Goal: Task Accomplishment & Management: Use online tool/utility

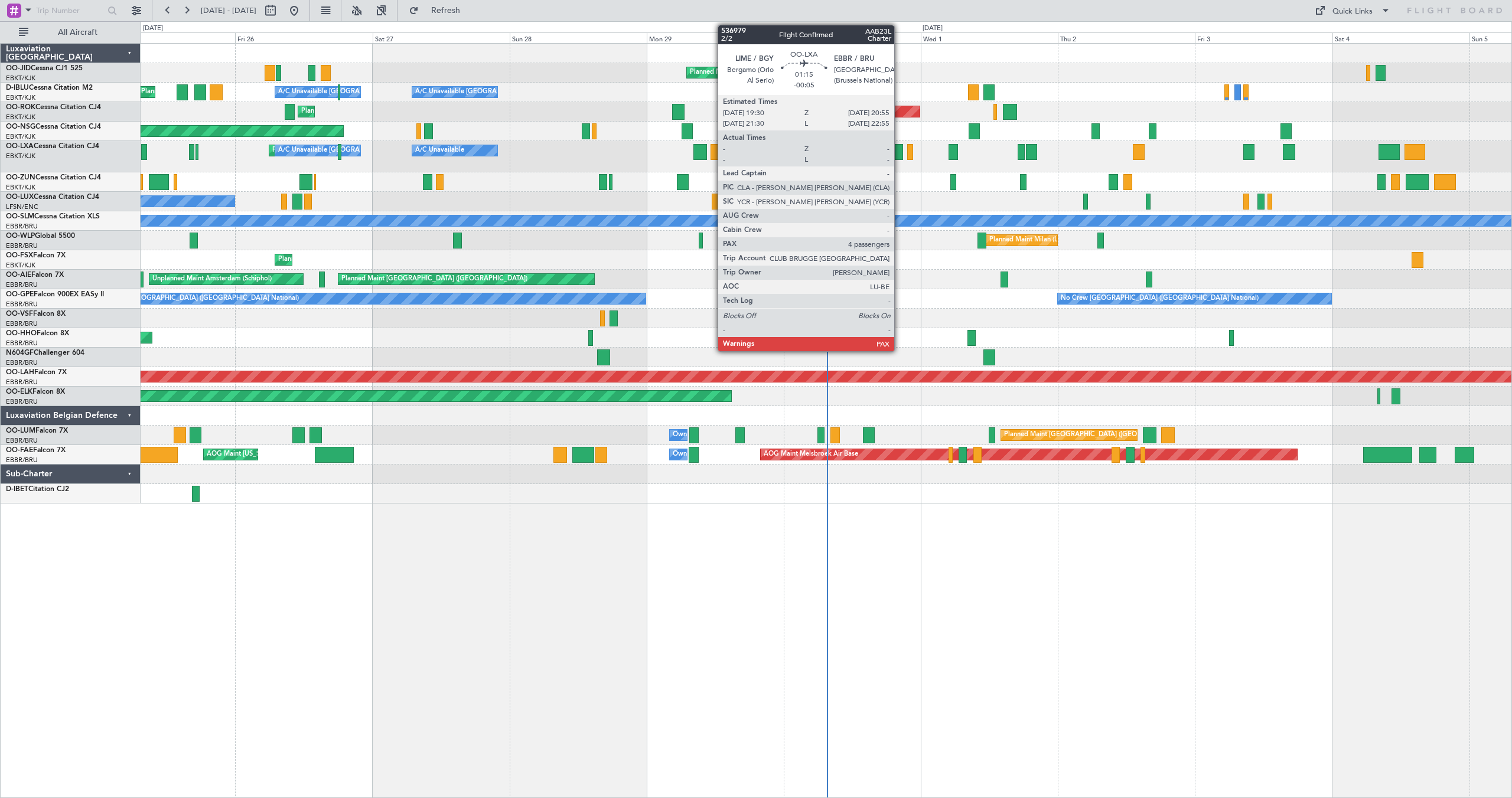
click at [899, 150] on div at bounding box center [899, 152] width 8 height 16
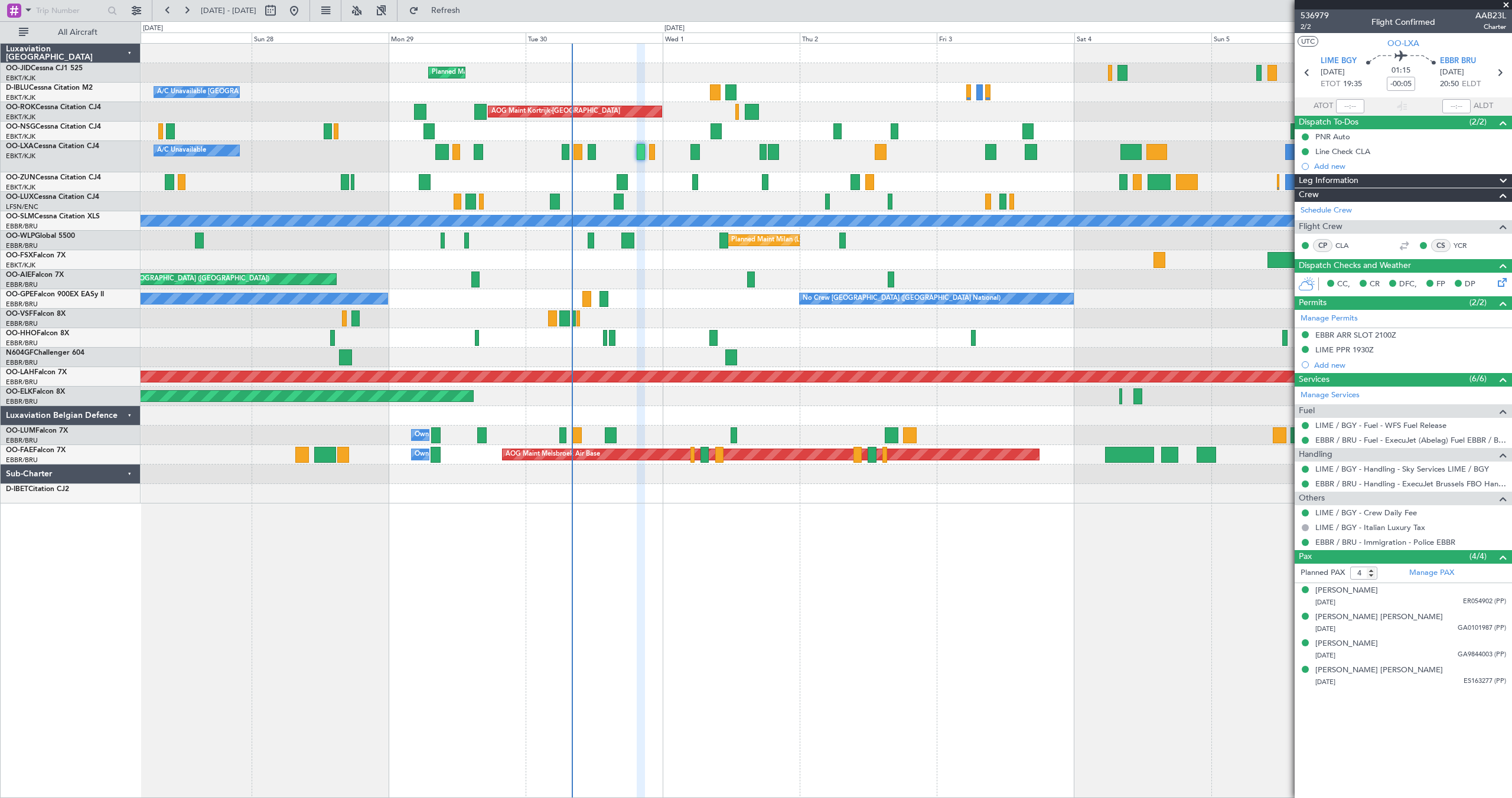
click at [822, 115] on div "Planned Maint Kortrijk-[GEOGRAPHIC_DATA] A/C Unavailable [GEOGRAPHIC_DATA]-[GEO…" at bounding box center [826, 274] width 1371 height 459
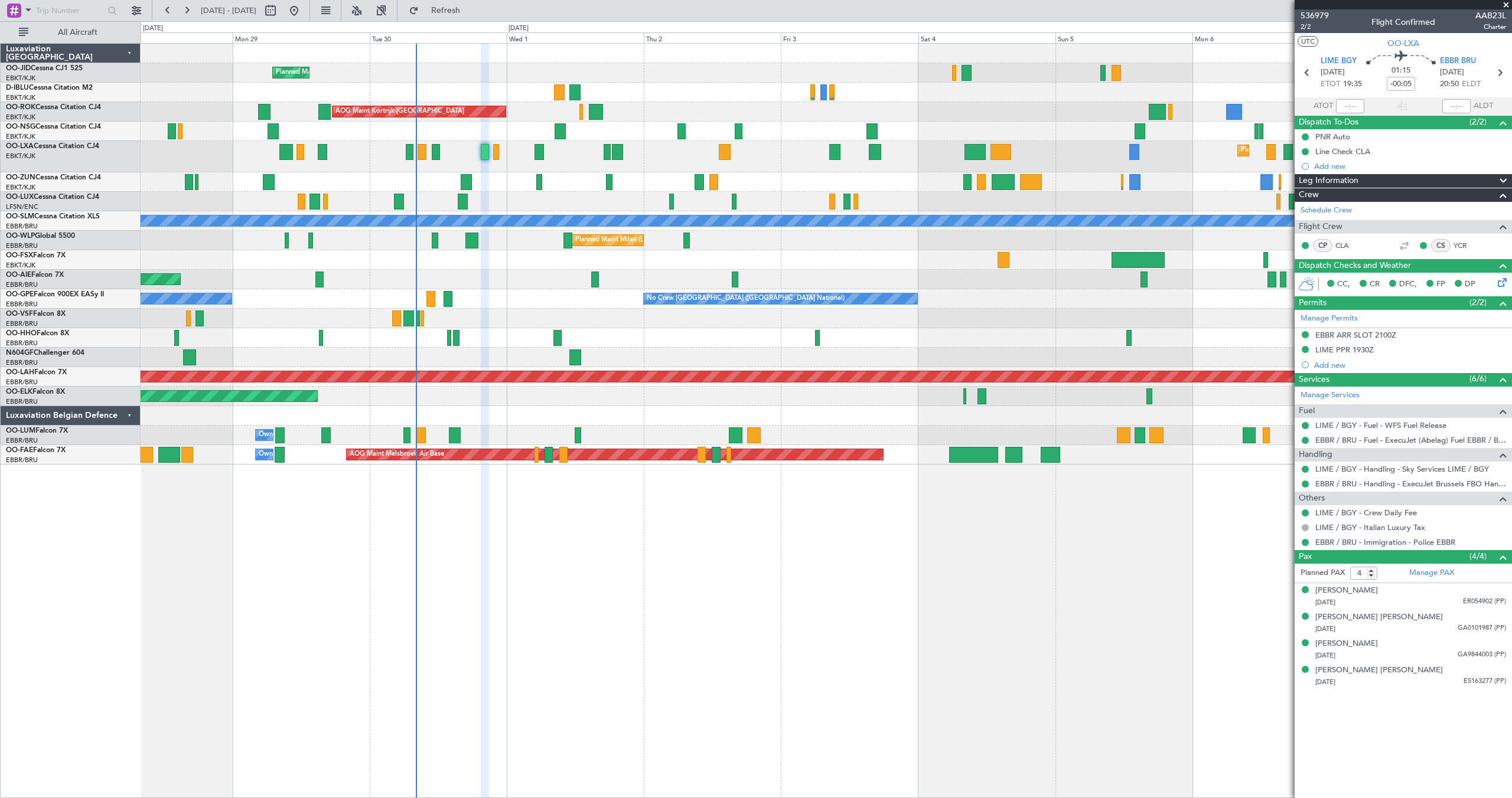
click at [730, 104] on div "AOG Maint Kortrijk-[GEOGRAPHIC_DATA] Planned Maint [GEOGRAPHIC_DATA]-[GEOGRAPHI…" at bounding box center [826, 112] width 1371 height 19
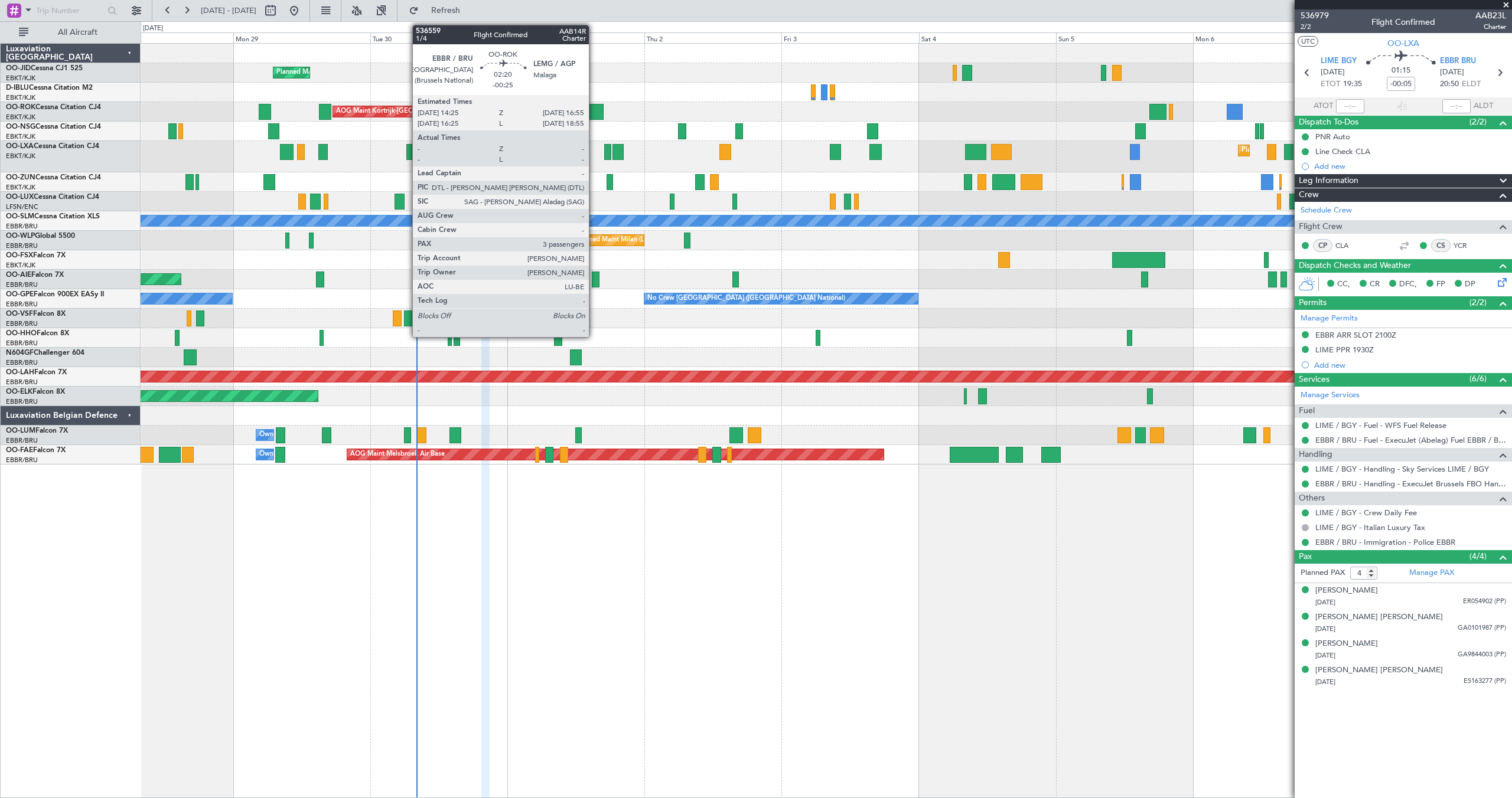
click at [594, 110] on div at bounding box center [597, 112] width 14 height 16
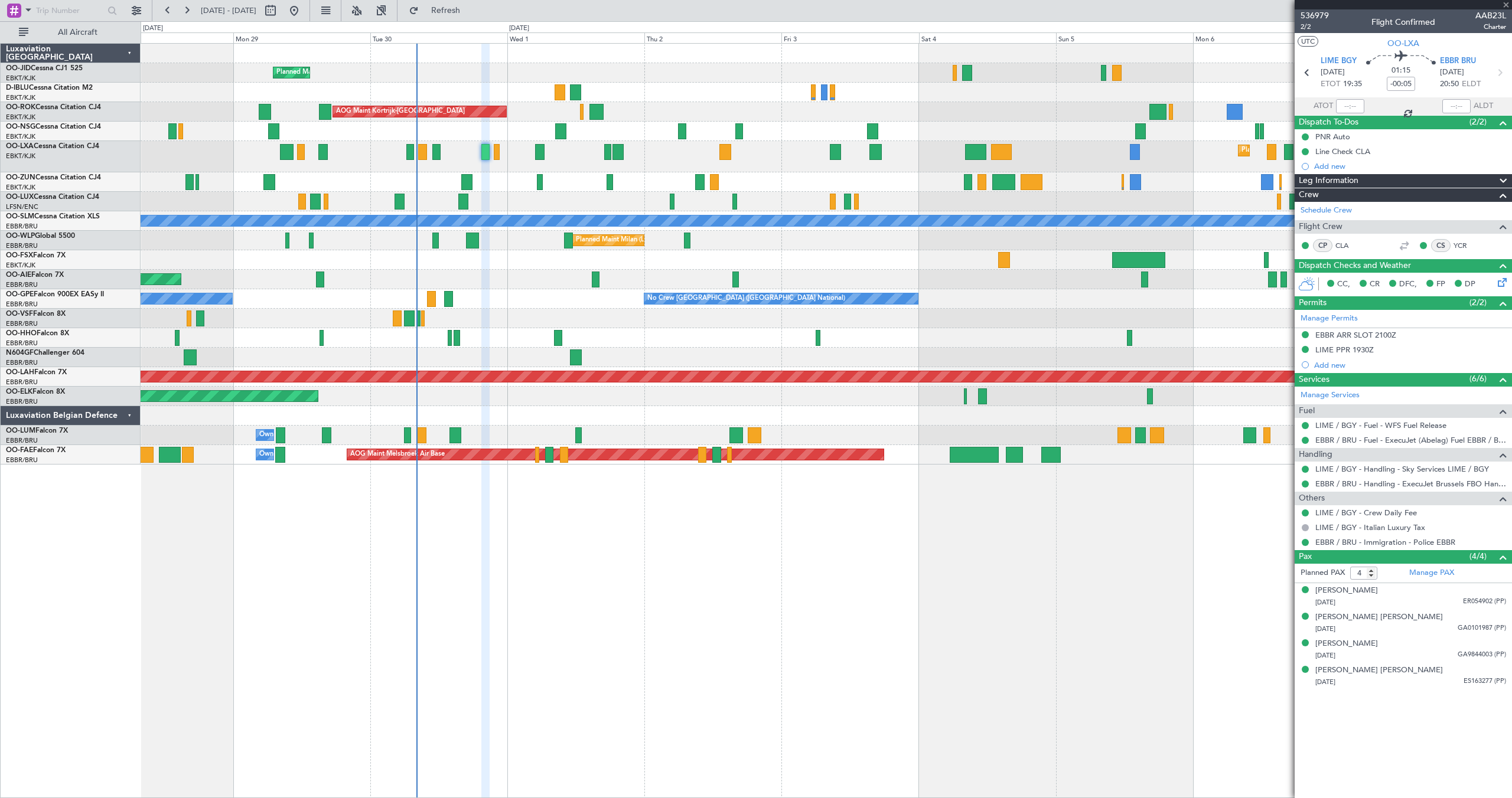
type input "-00:25"
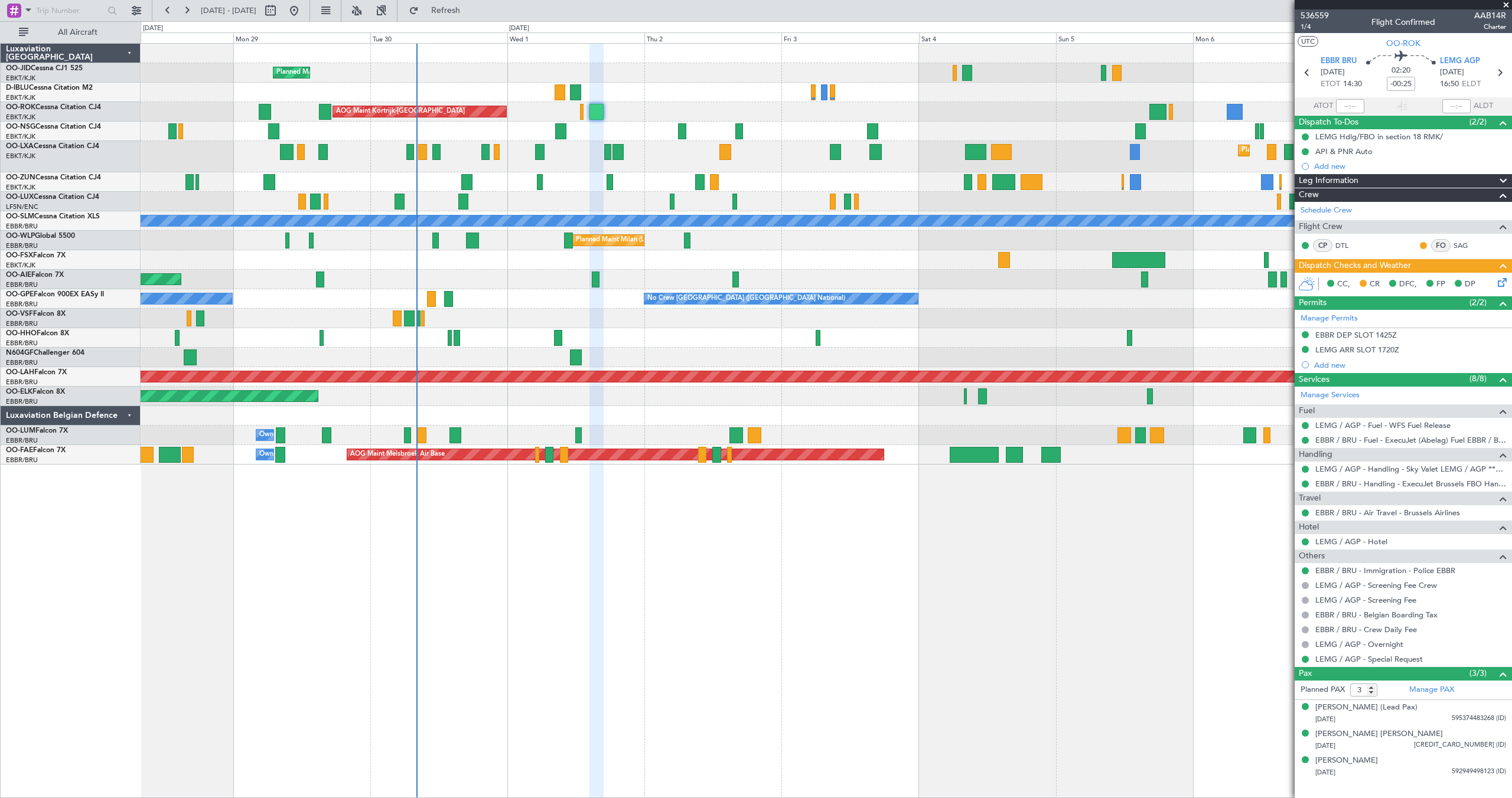
click at [1506, 2] on span at bounding box center [1506, 5] width 12 height 10
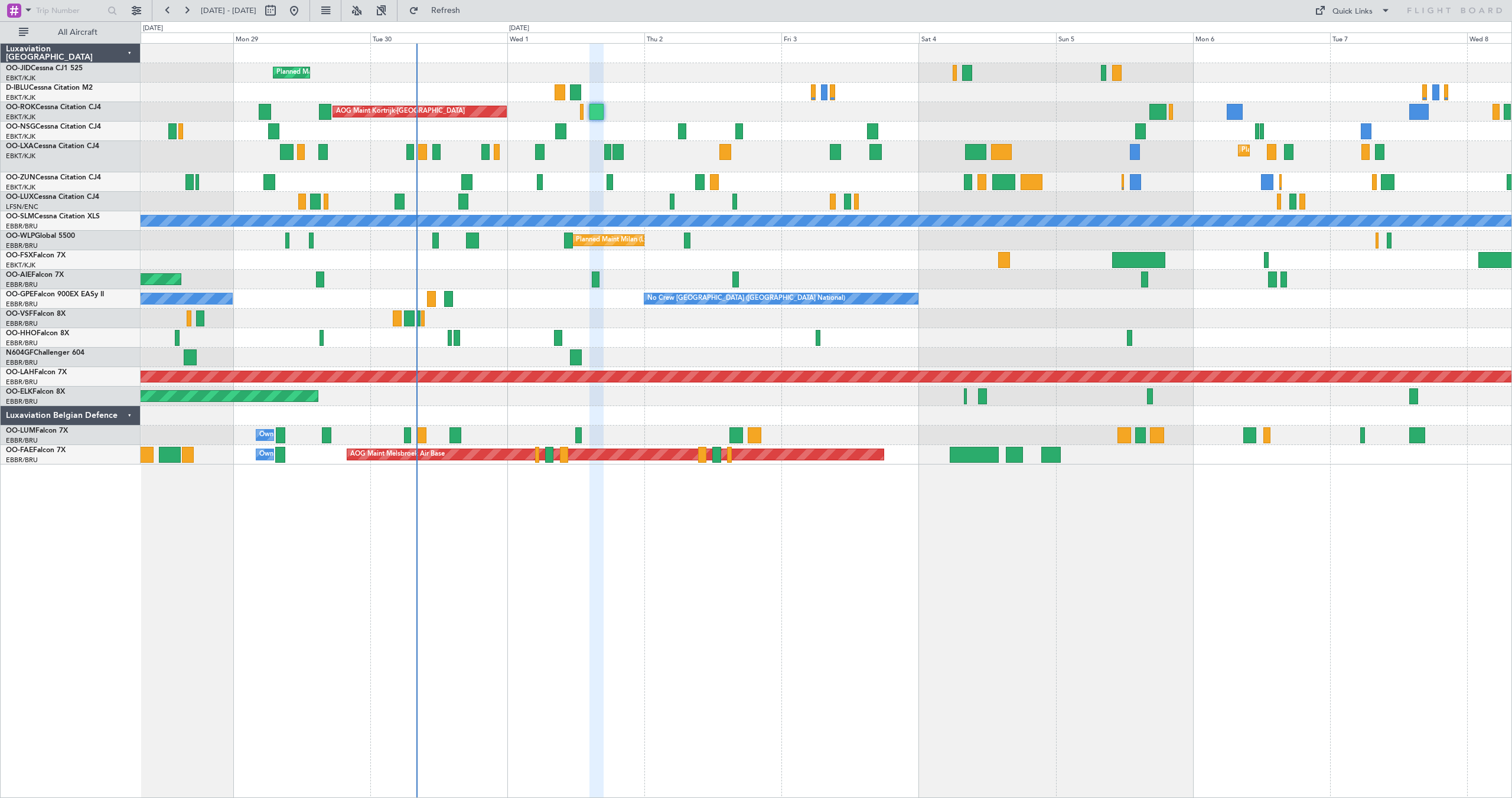
type input "0"
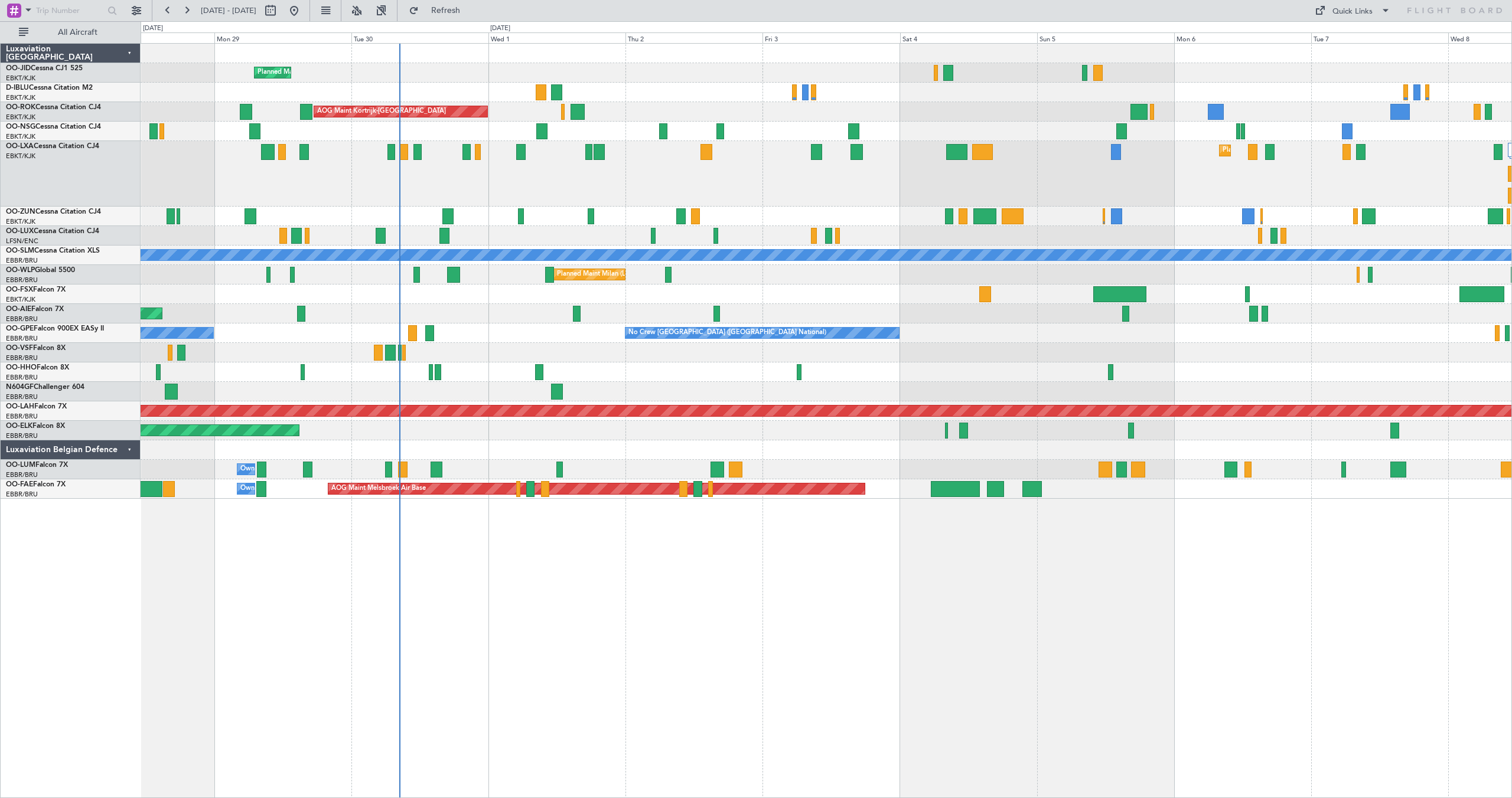
click at [617, 90] on div "A/C Unavailable [GEOGRAPHIC_DATA]-[GEOGRAPHIC_DATA] A/C Unavailable [GEOGRAPHIC…" at bounding box center [826, 92] width 1371 height 19
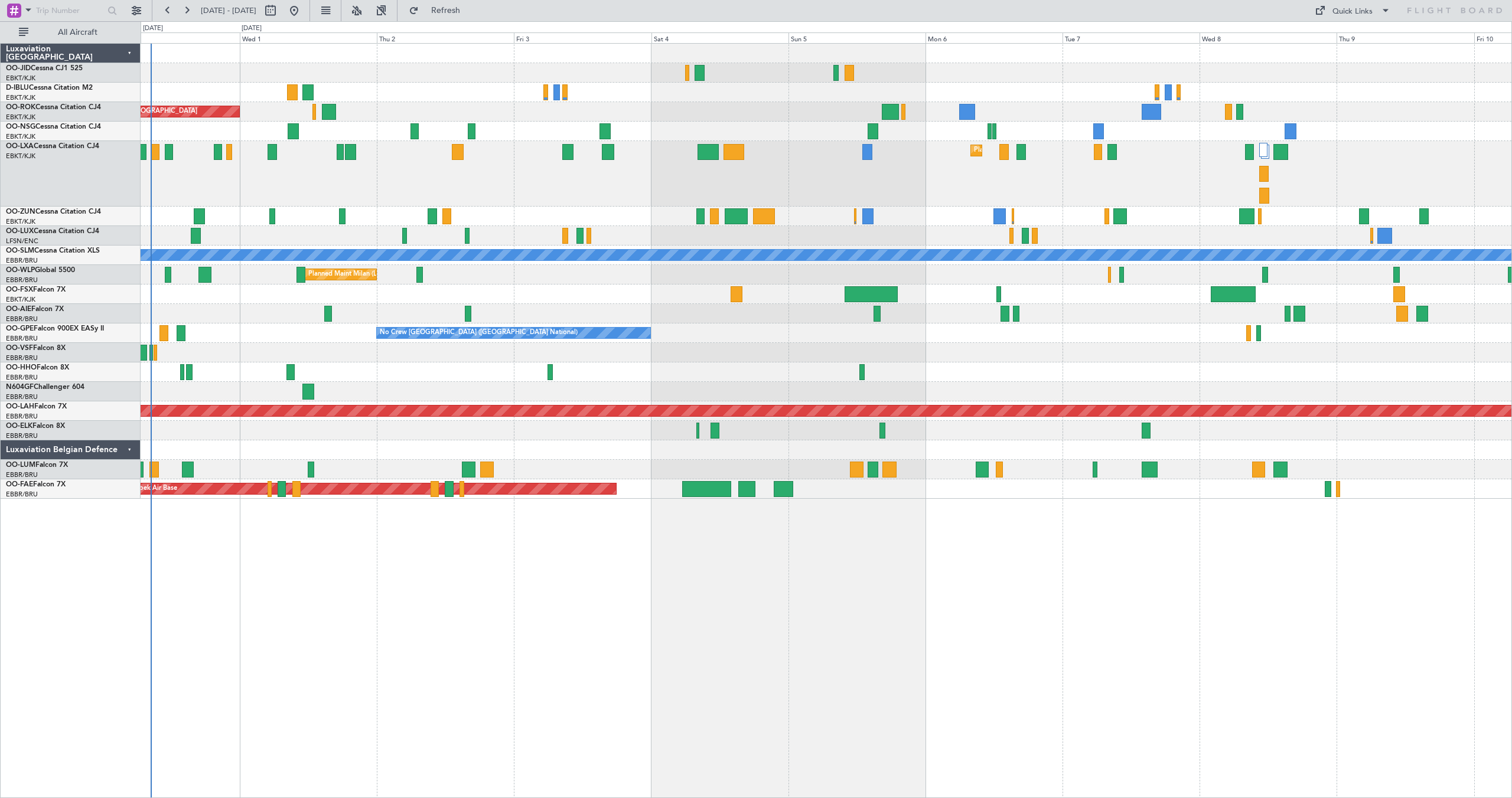
click at [1068, 109] on div "AOG Maint Kortrijk-[GEOGRAPHIC_DATA]" at bounding box center [826, 112] width 1371 height 19
click at [697, 217] on div at bounding box center [700, 216] width 8 height 16
